Goal: Find specific page/section: Find specific page/section

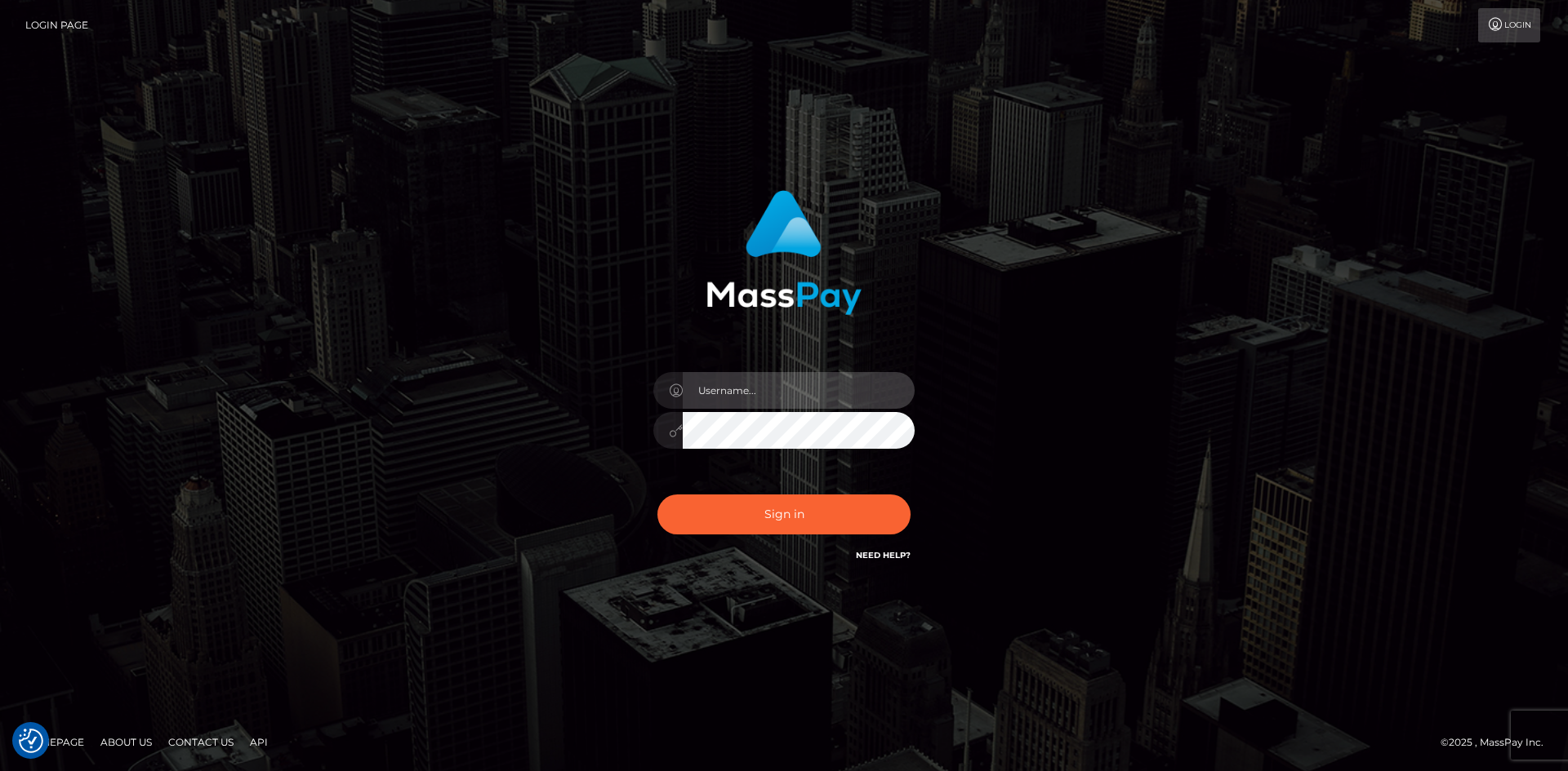
click at [755, 379] on input "text" at bounding box center [799, 391] width 232 height 37
paste input "pranav"
type input "pranav"
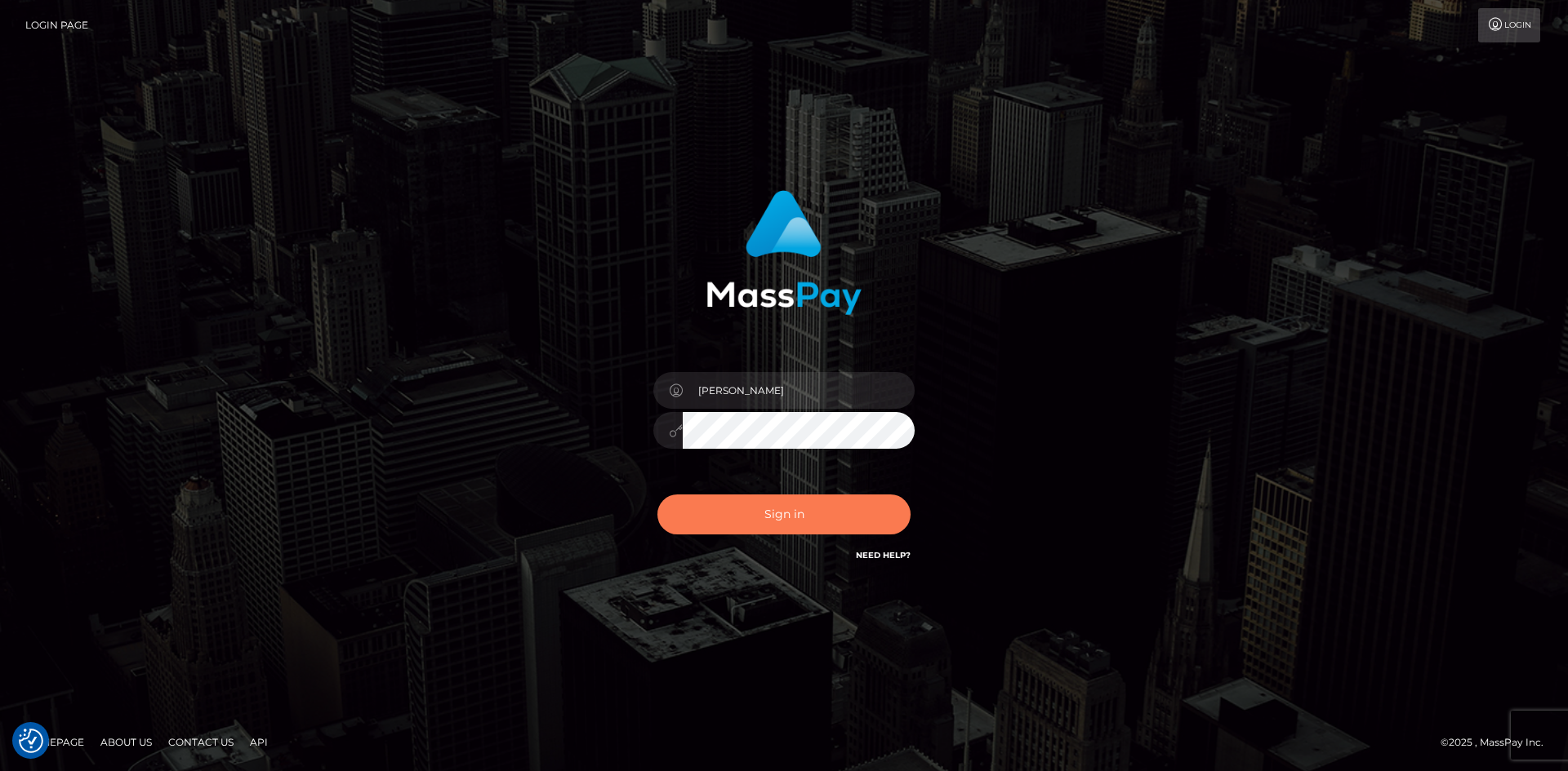
click at [723, 510] on button "Sign in" at bounding box center [783, 514] width 253 height 40
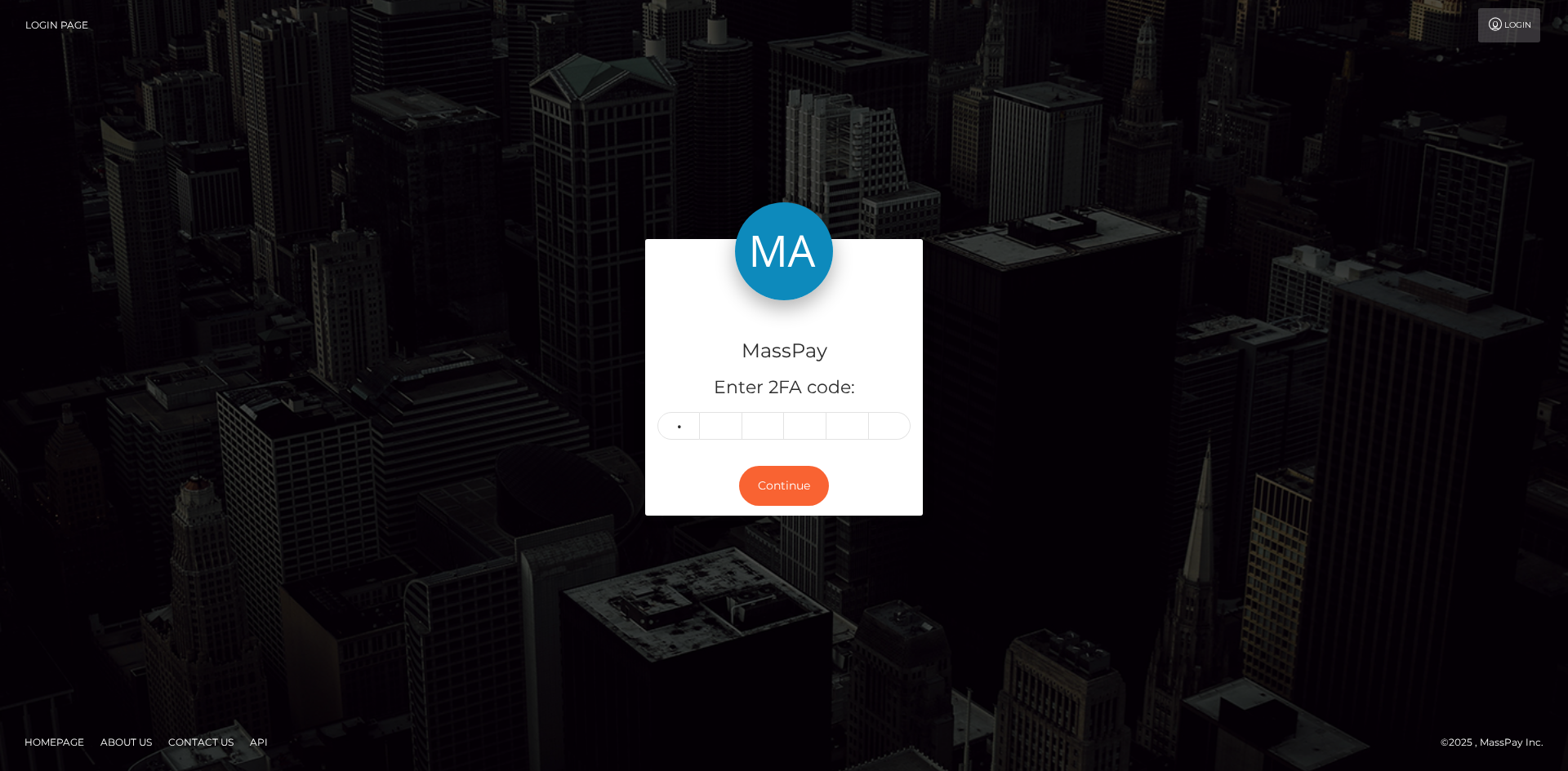
type input "8"
type input "5"
type input "9"
type input "2"
type input "7"
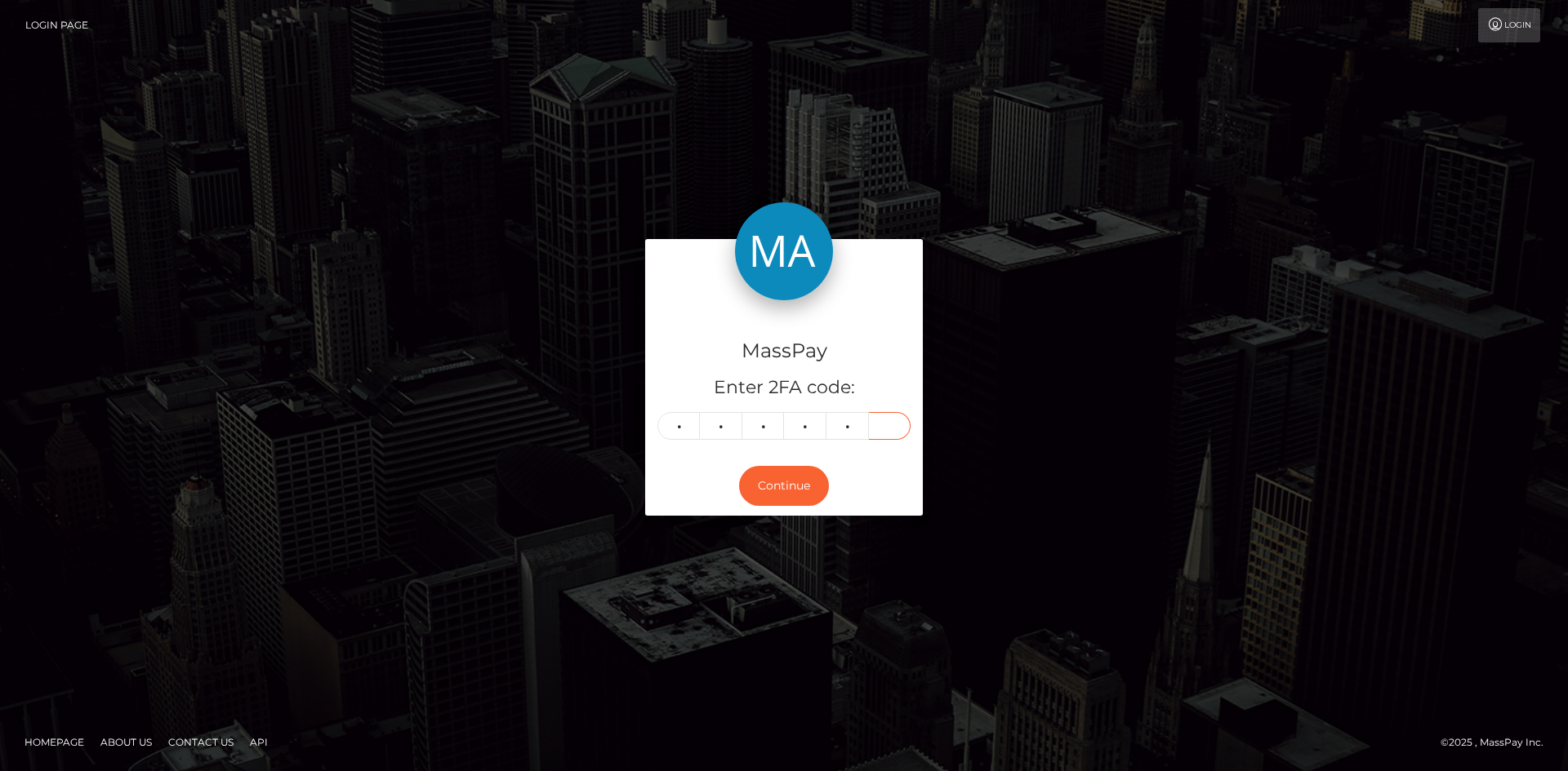
type input "3"
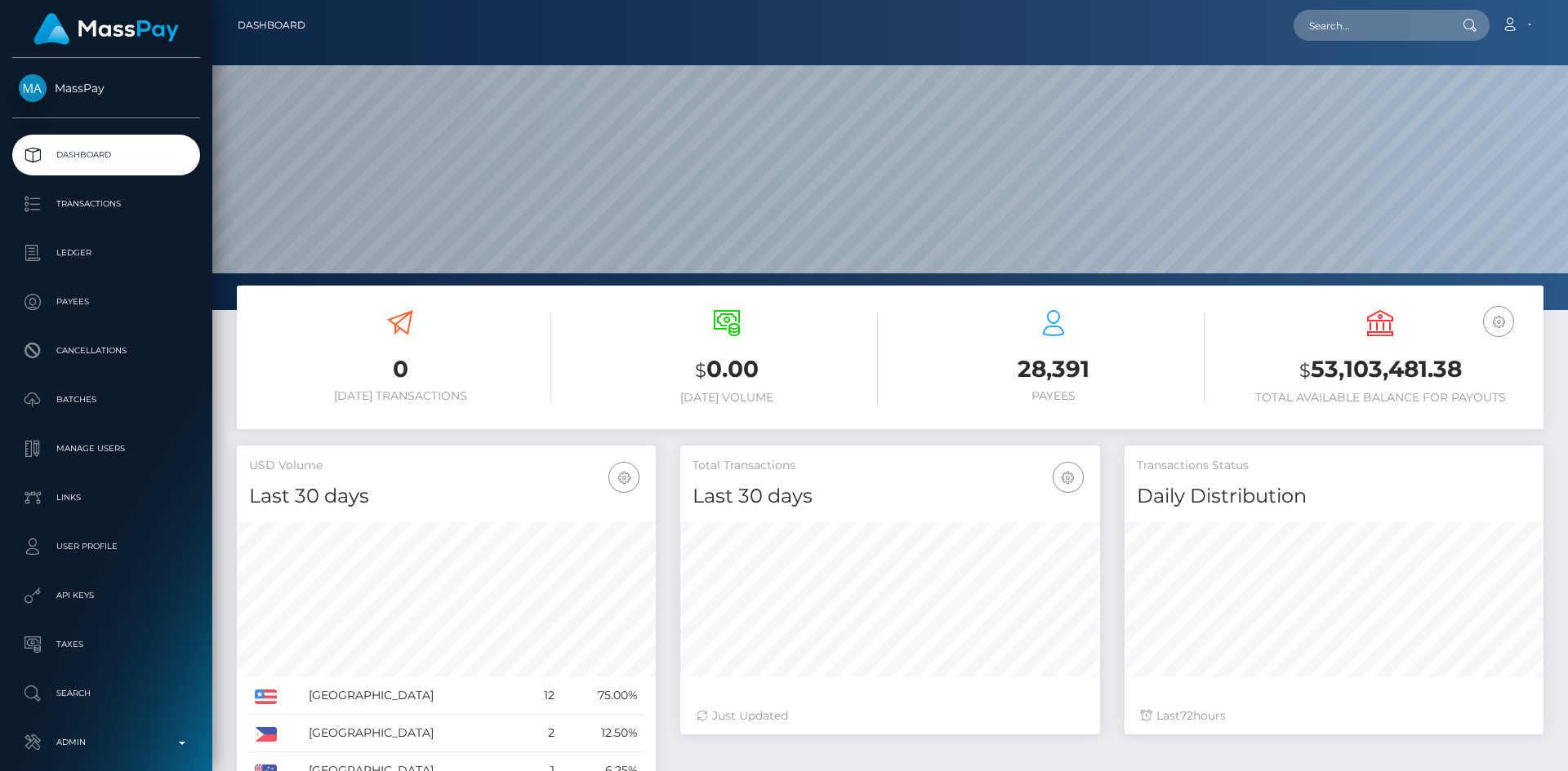
scroll to position [290, 420]
click at [1327, 40] on input "text" at bounding box center [1369, 26] width 154 height 31
paste input "cce0ae8894794641b7243f1c1a17afb9"
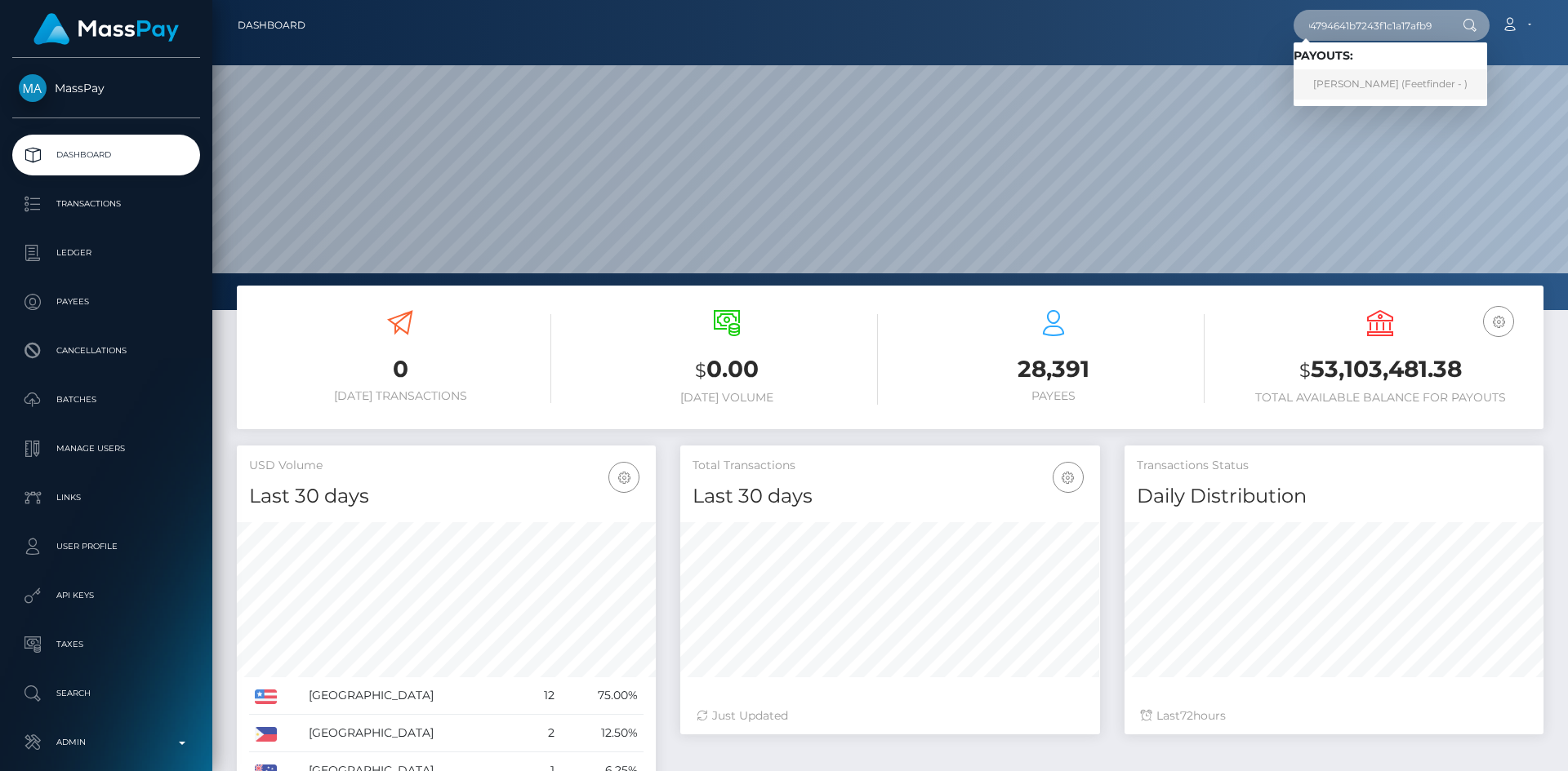
type input "cce0ae8894794641b7243f1c1a17afb9"
click at [1387, 84] on link "EMANUELE MELIS (Feetfinder - )" at bounding box center [1389, 84] width 193 height 30
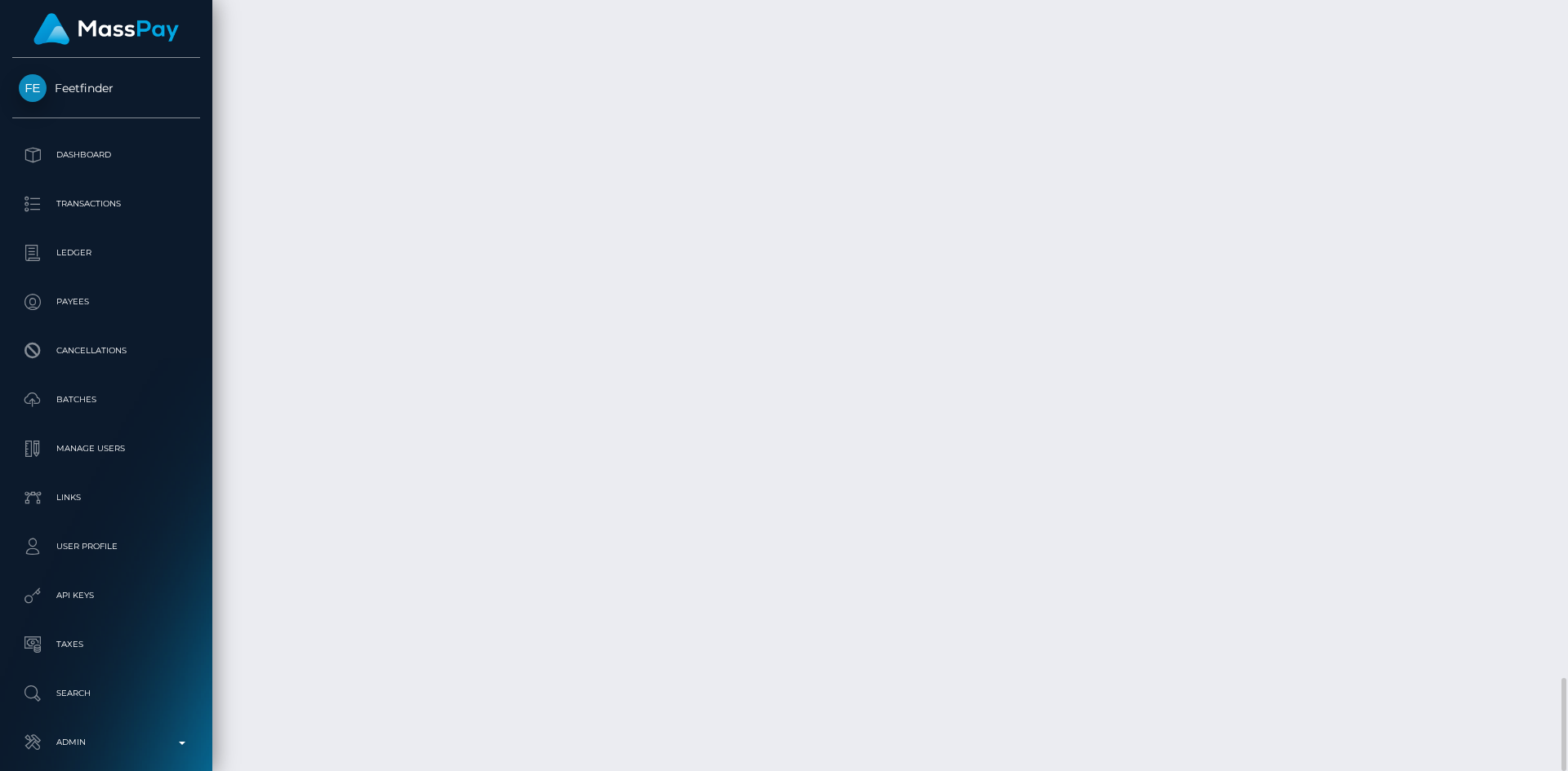
scroll to position [196, 420]
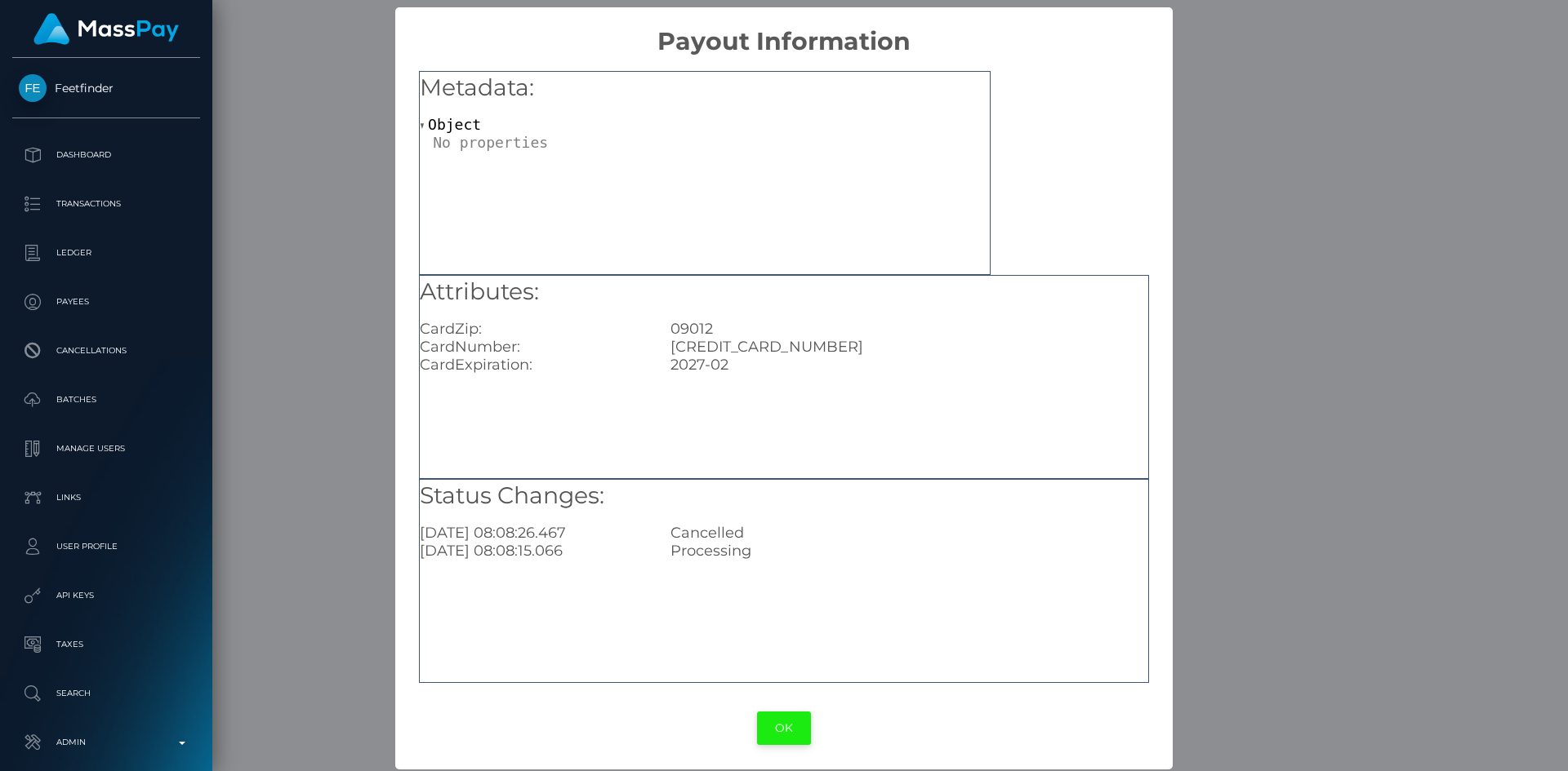
click at [787, 730] on button "OK" at bounding box center [783, 729] width 54 height 33
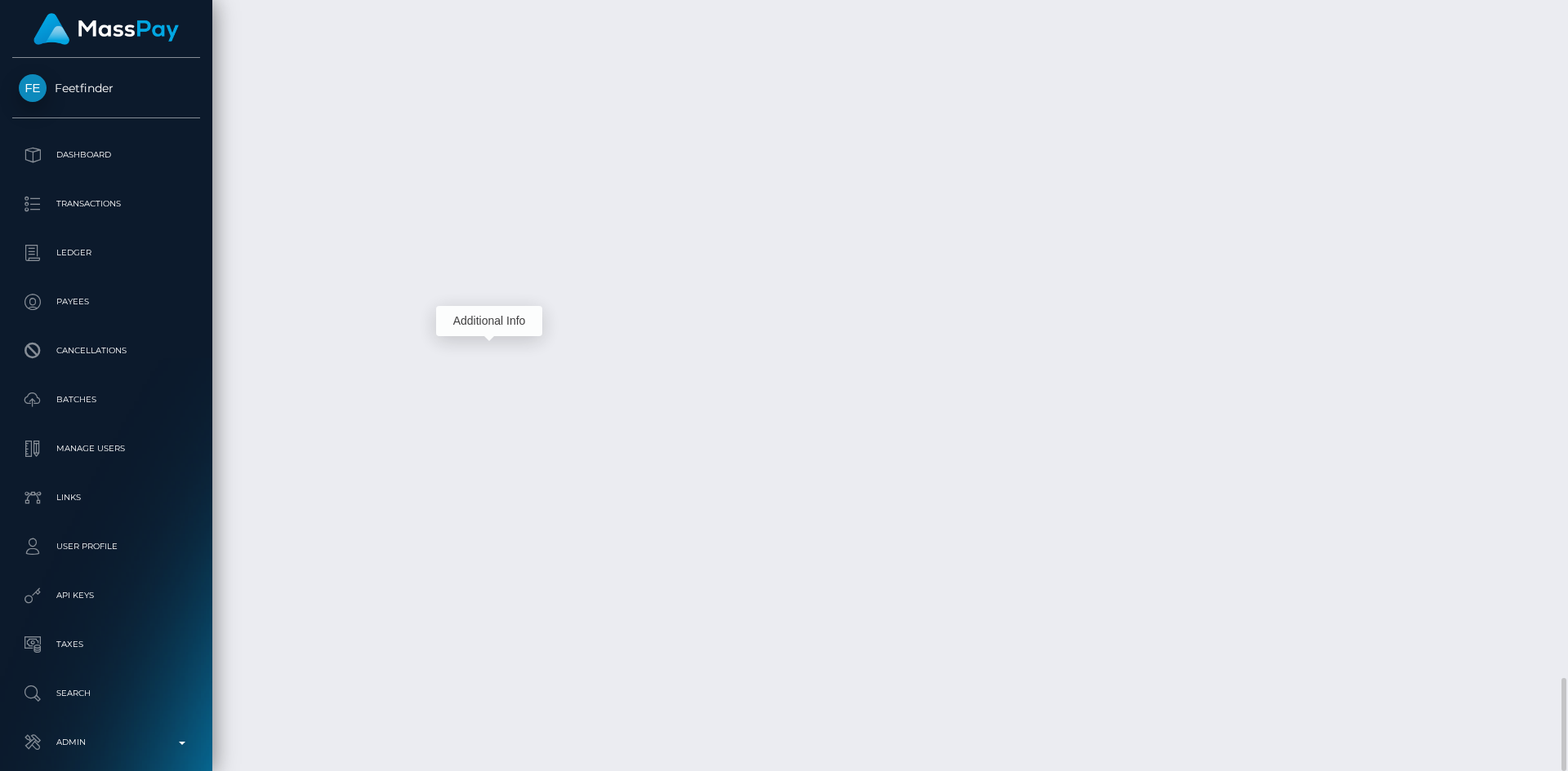
drag, startPoint x: 241, startPoint y: 333, endPoint x: 499, endPoint y: 357, distance: 259.1
drag, startPoint x: 243, startPoint y: 335, endPoint x: 467, endPoint y: 367, distance: 226.3
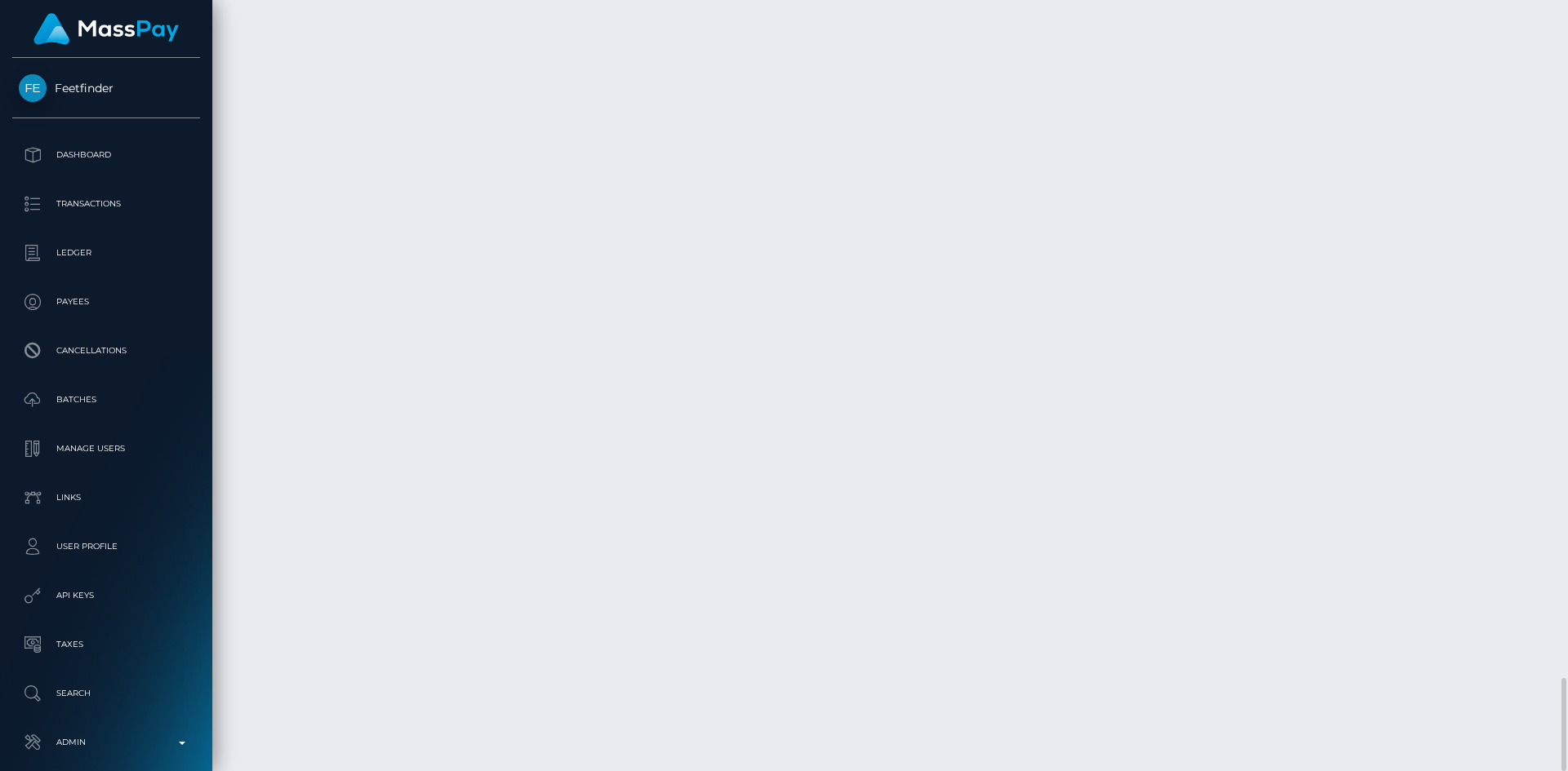
copy tr "September 17, 2025 05:09PM Instant Pay / Confirmation: cce0ae8894794641b7243f1c…"
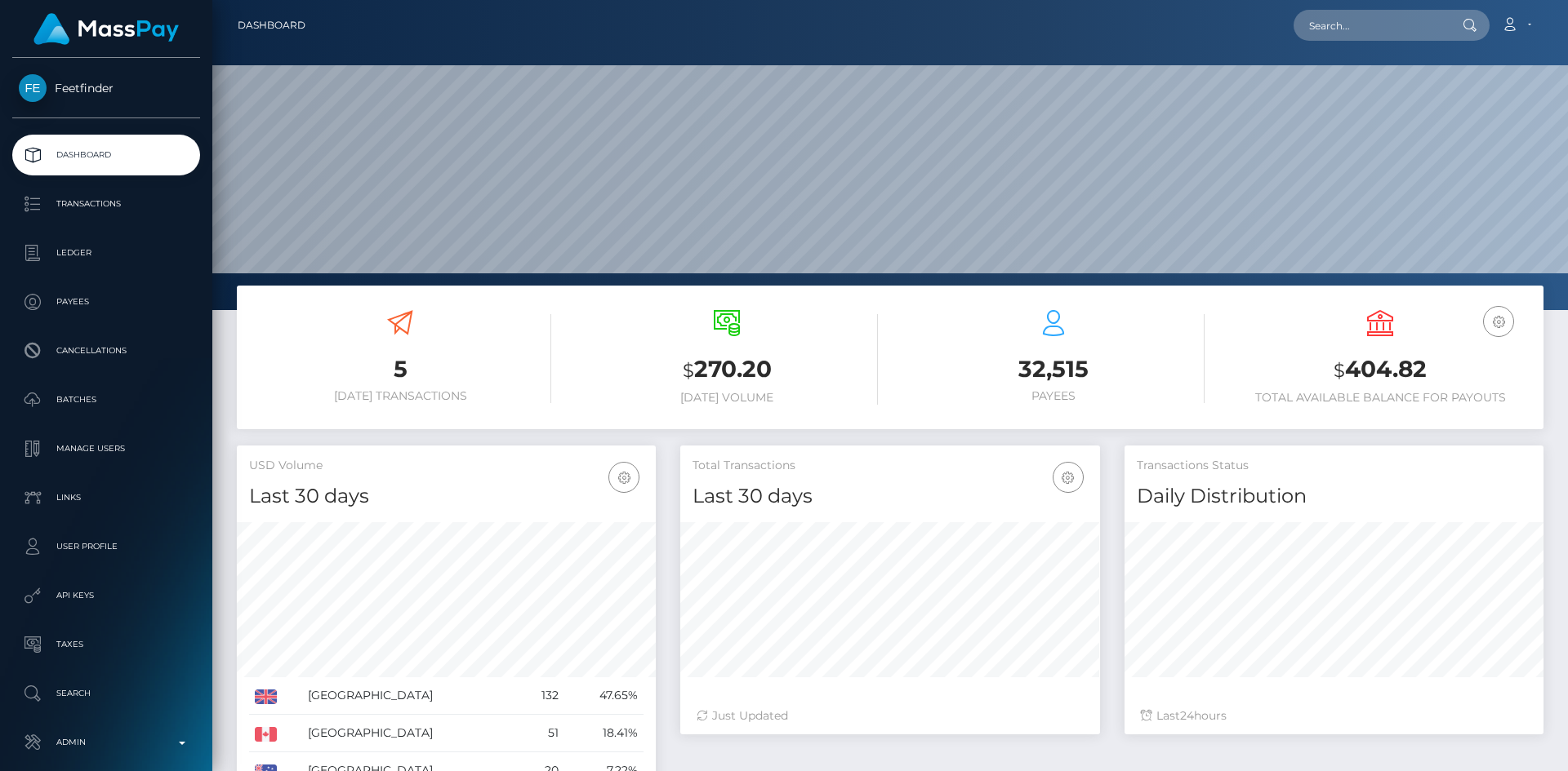
scroll to position [290, 420]
click at [1331, 26] on input "text" at bounding box center [1369, 26] width 154 height 31
paste input "cfc2fb9d9dc4e73b1e06ccb530b5045"
type input "cfc2fb9d9dc4e73b1e06ccb530b5045"
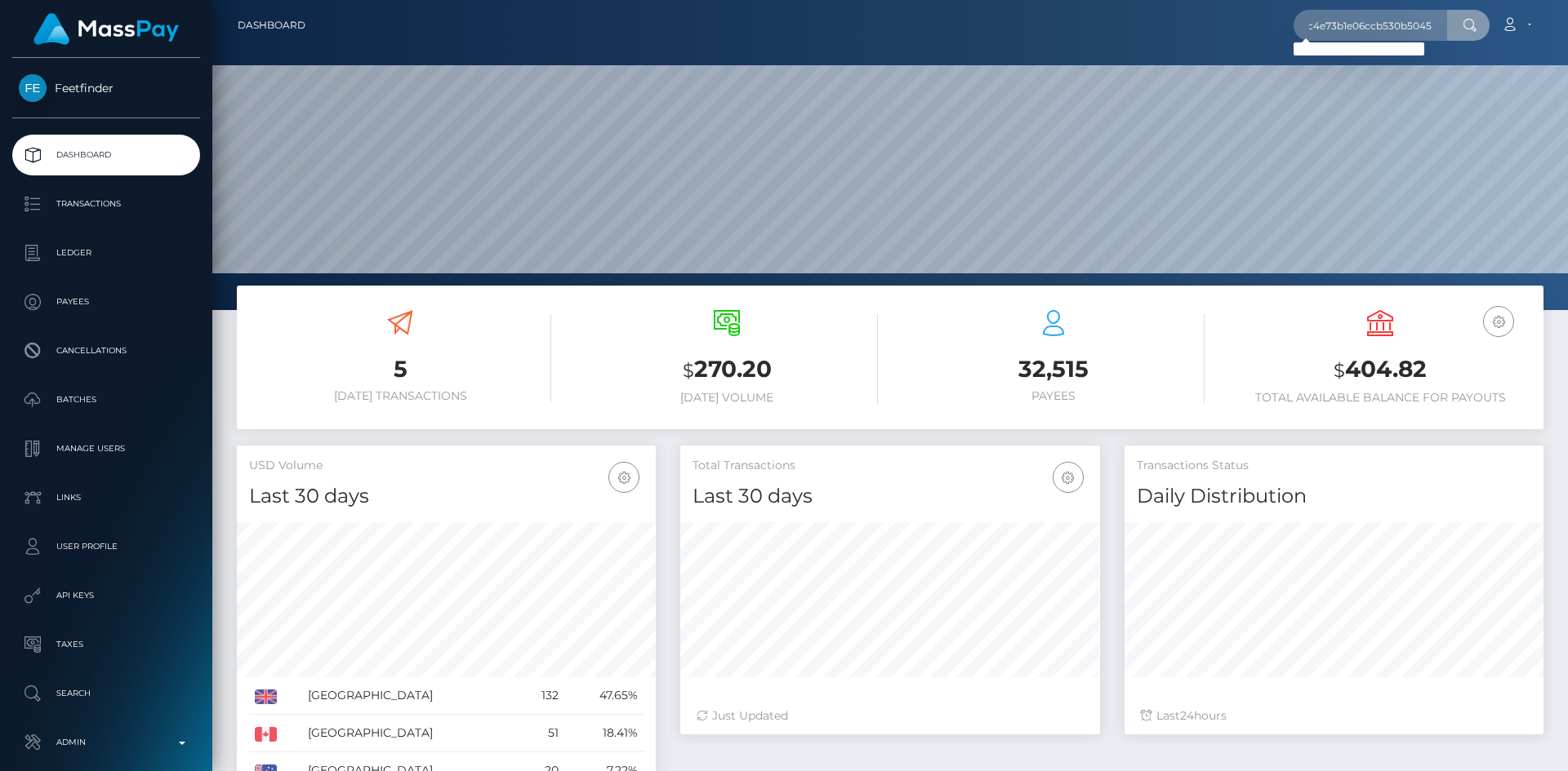
click at [1350, 47] on div "Loading... Loading..." at bounding box center [1358, 49] width 131 height 13
click at [1423, 27] on input "cfc2fb9d9dc4e73b1e06ccb530b5045" at bounding box center [1369, 26] width 154 height 31
click at [1432, 26] on input "cfc2fb9d9dc4e73b1e06ccb530b5045" at bounding box center [1369, 26] width 154 height 31
paste input "cfc2fb9d9dc4e73b1e06ccb530b5045"
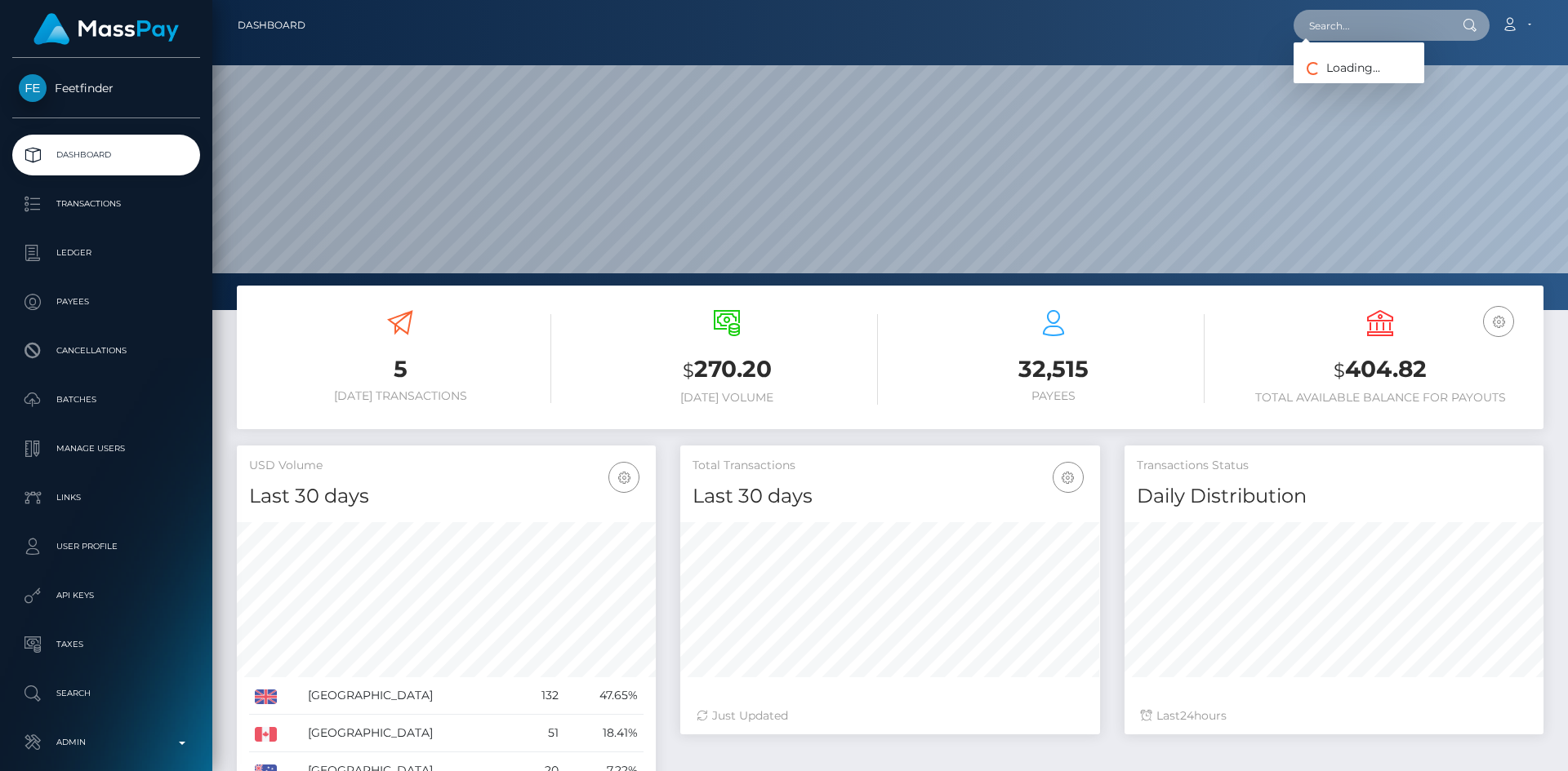
type input "cfc2fb9d9dc4e73b1e06ccb530b5045"
click at [1383, 50] on div "Loading... Loading..." at bounding box center [1358, 49] width 131 height 13
click at [1362, 32] on input "cfc2fb9d9dc4e73b1e06ccb530b5045" at bounding box center [1369, 26] width 154 height 31
paste input "81d12b65be104f23a6884b334ad6b1dd"
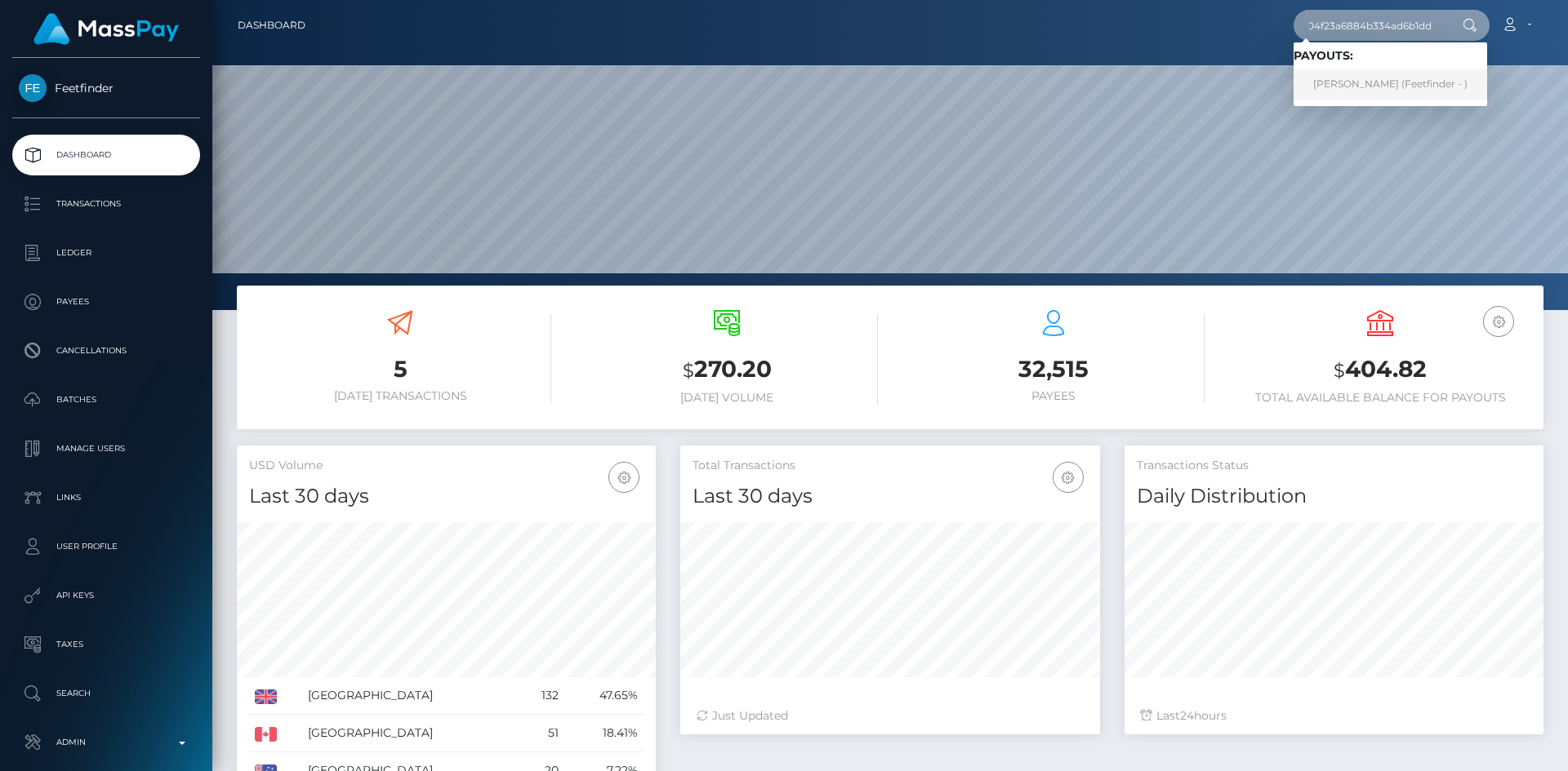
type input "81d12b65be104f23a6884b334ad6b1dd"
click at [1348, 77] on link "[PERSON_NAME] (Feetfinder - )" at bounding box center [1389, 84] width 193 height 30
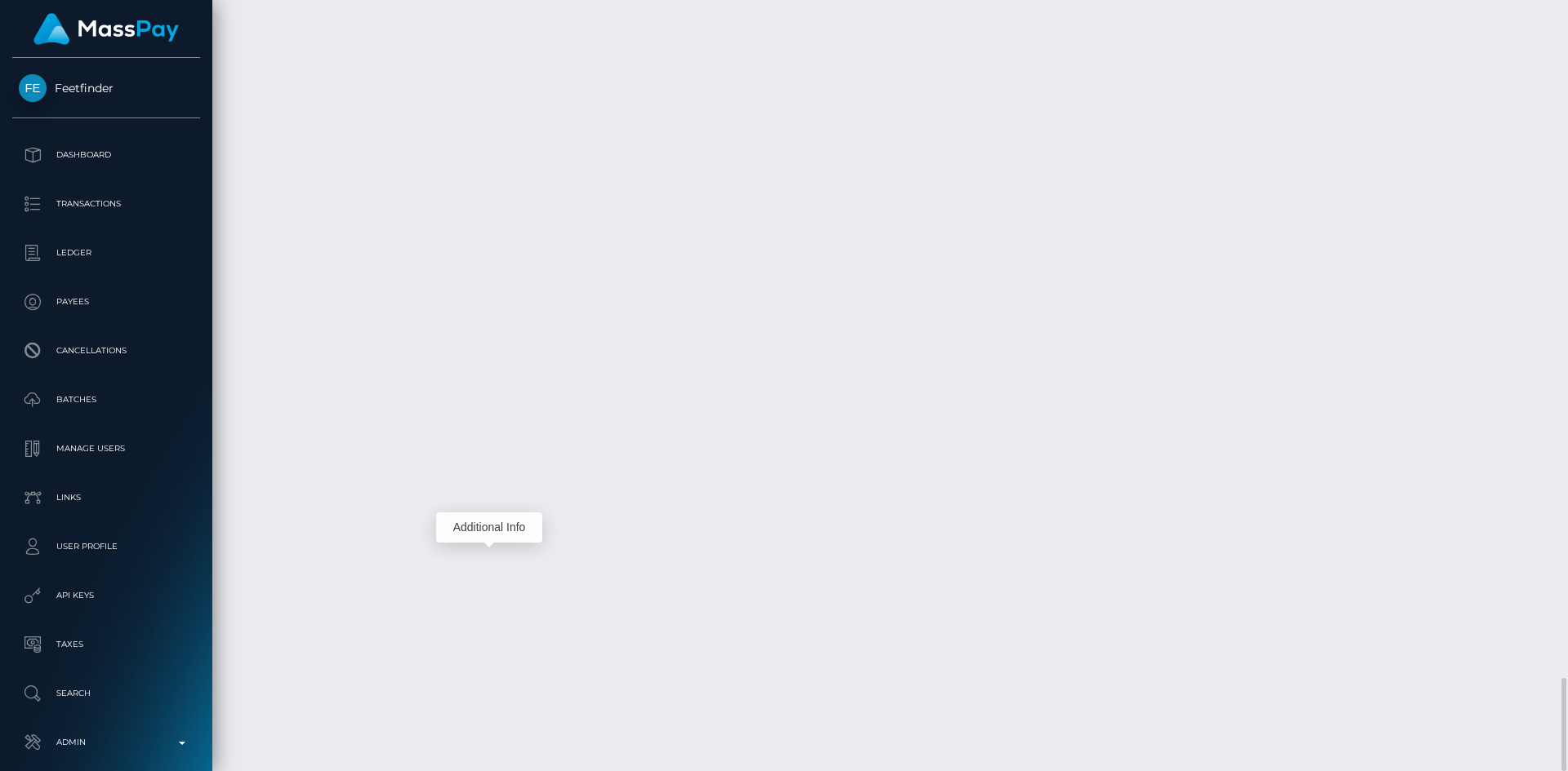
scroll to position [196, 420]
drag, startPoint x: 240, startPoint y: 544, endPoint x: 467, endPoint y: 569, distance: 228.4
copy tr "September 15, 2025 06:16AM Instant Pay / Confirmation: 81d12b65be104f23a6884b33…"
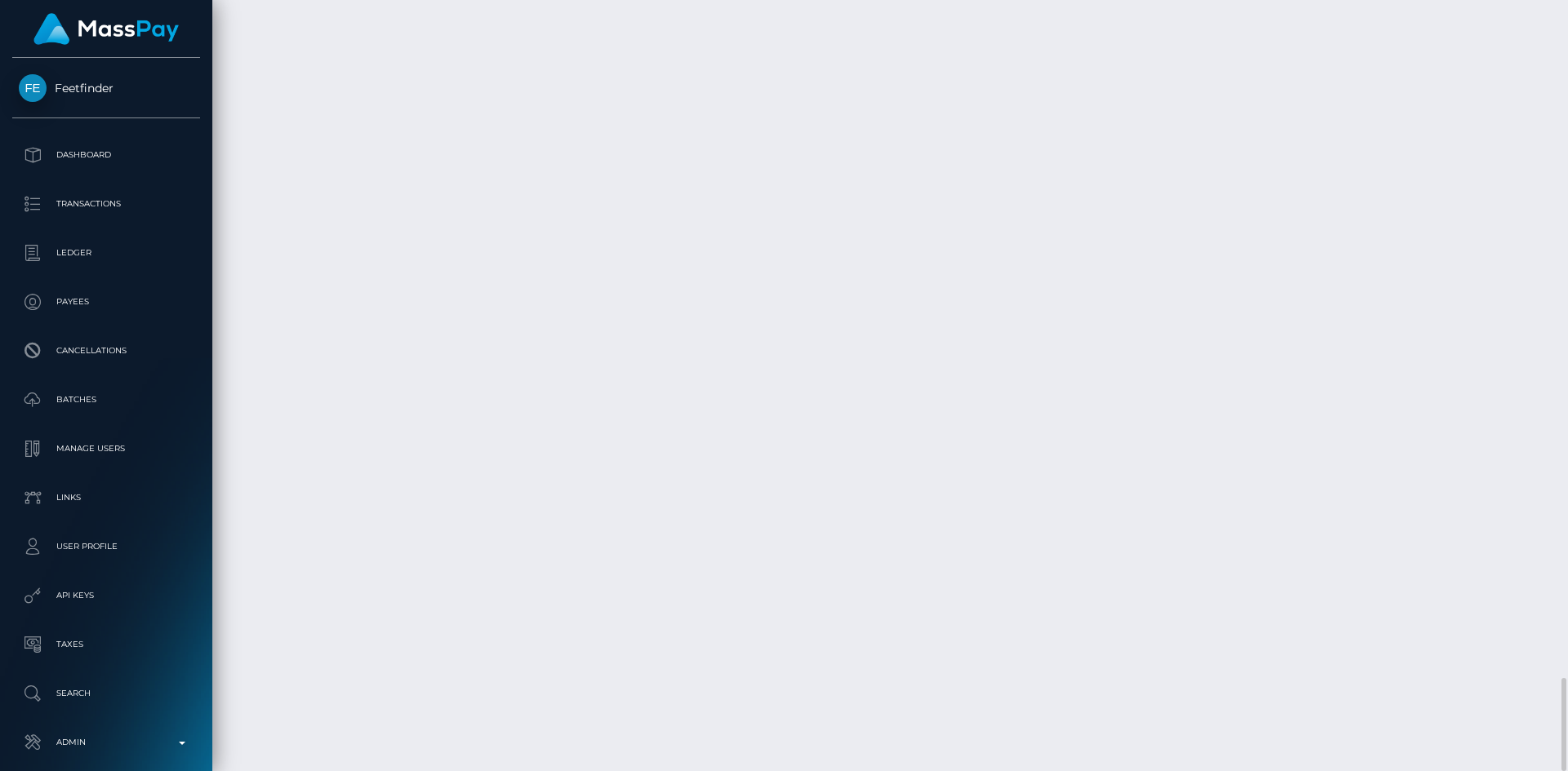
drag, startPoint x: 243, startPoint y: 409, endPoint x: 470, endPoint y: 440, distance: 229.1
copy tr "September 17, 2025 01:53PM Instant Pay / Confirmation: 9cfc2fb9d9dc4e73b1e06ccb…"
